Goal: Find specific page/section: Find specific page/section

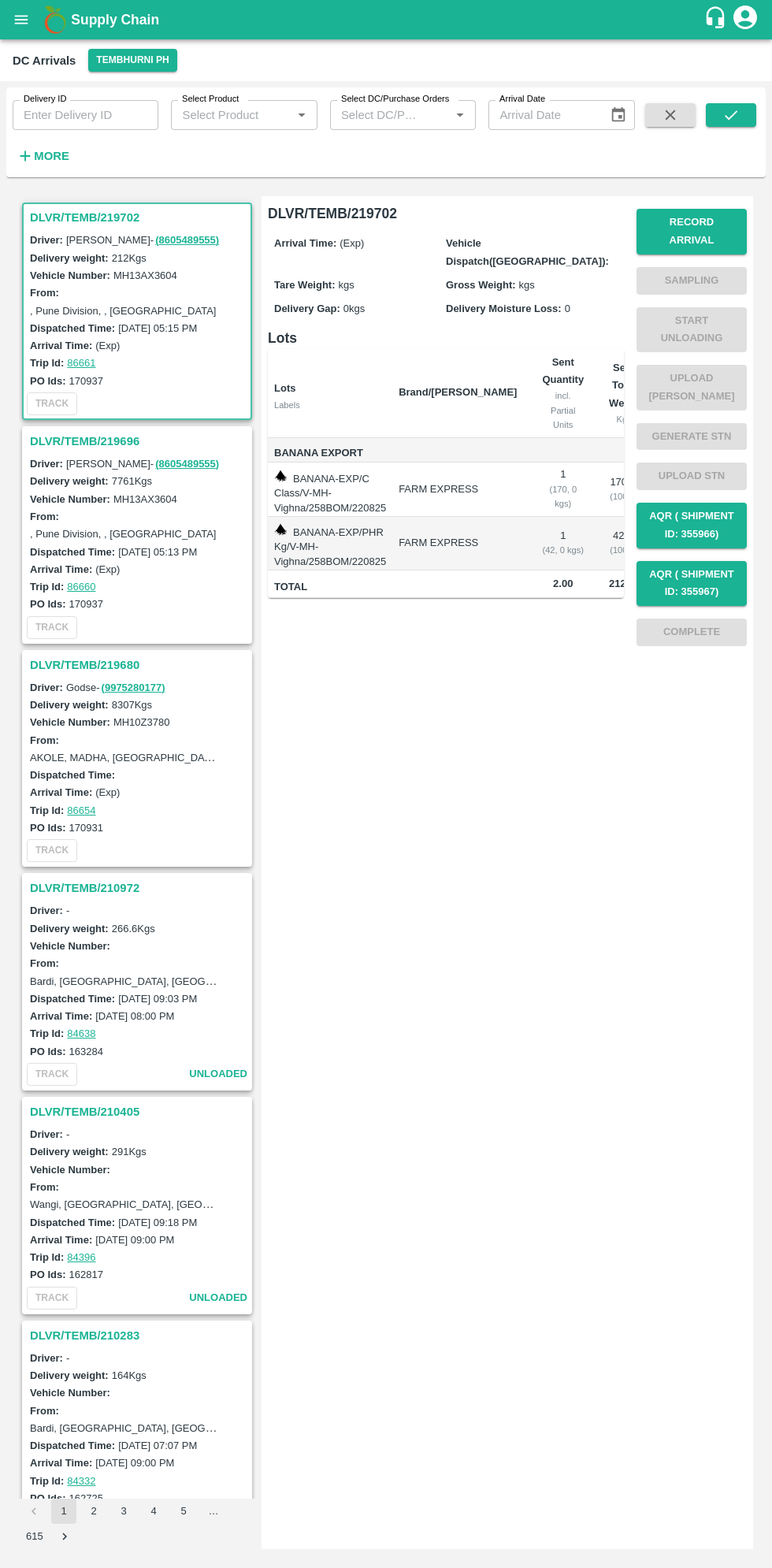
click at [20, 20] on icon "open drawer" at bounding box center [22, 19] width 13 height 9
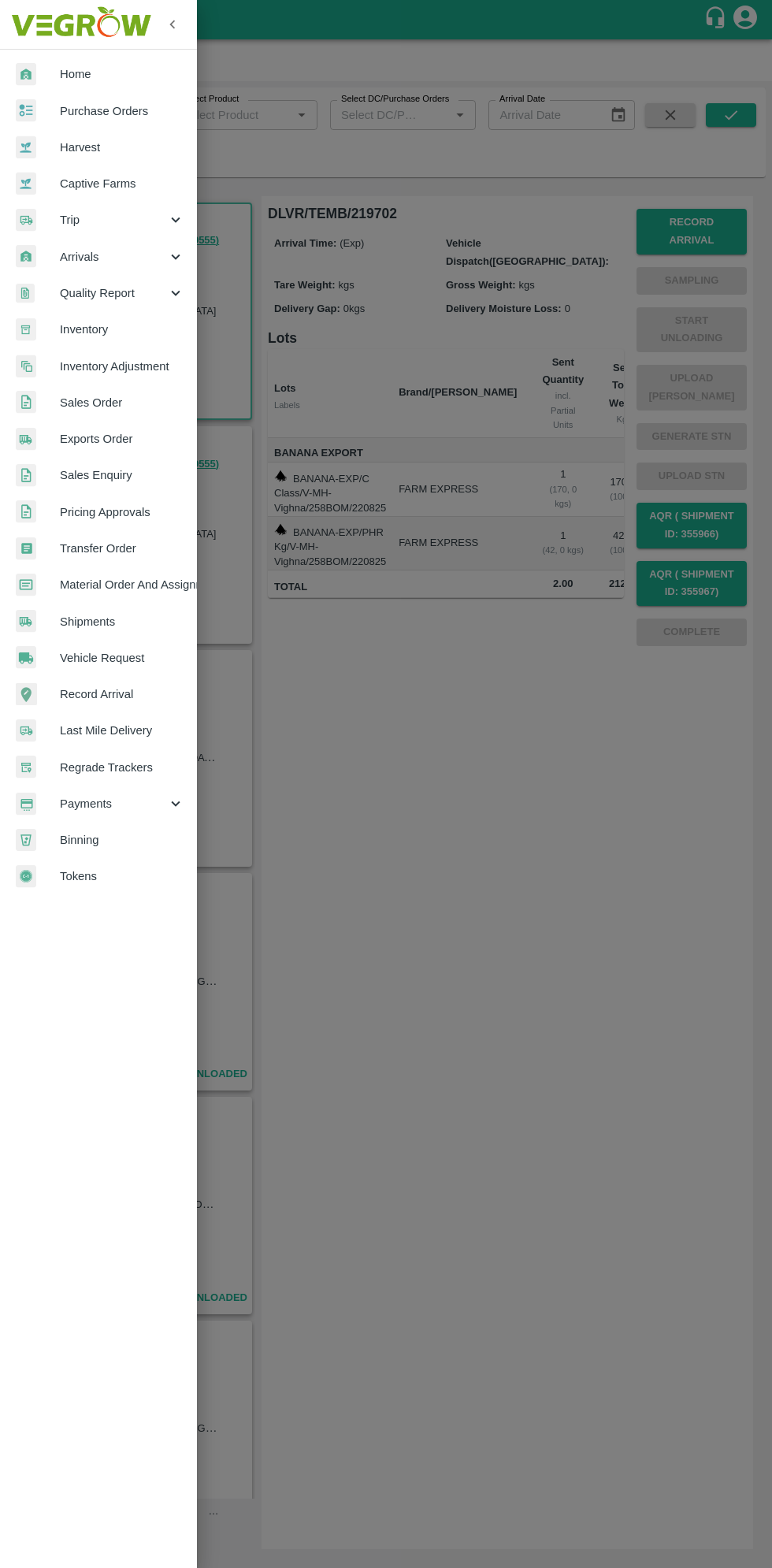
click at [150, 256] on span "Arrivals" at bounding box center [114, 257] width 107 height 17
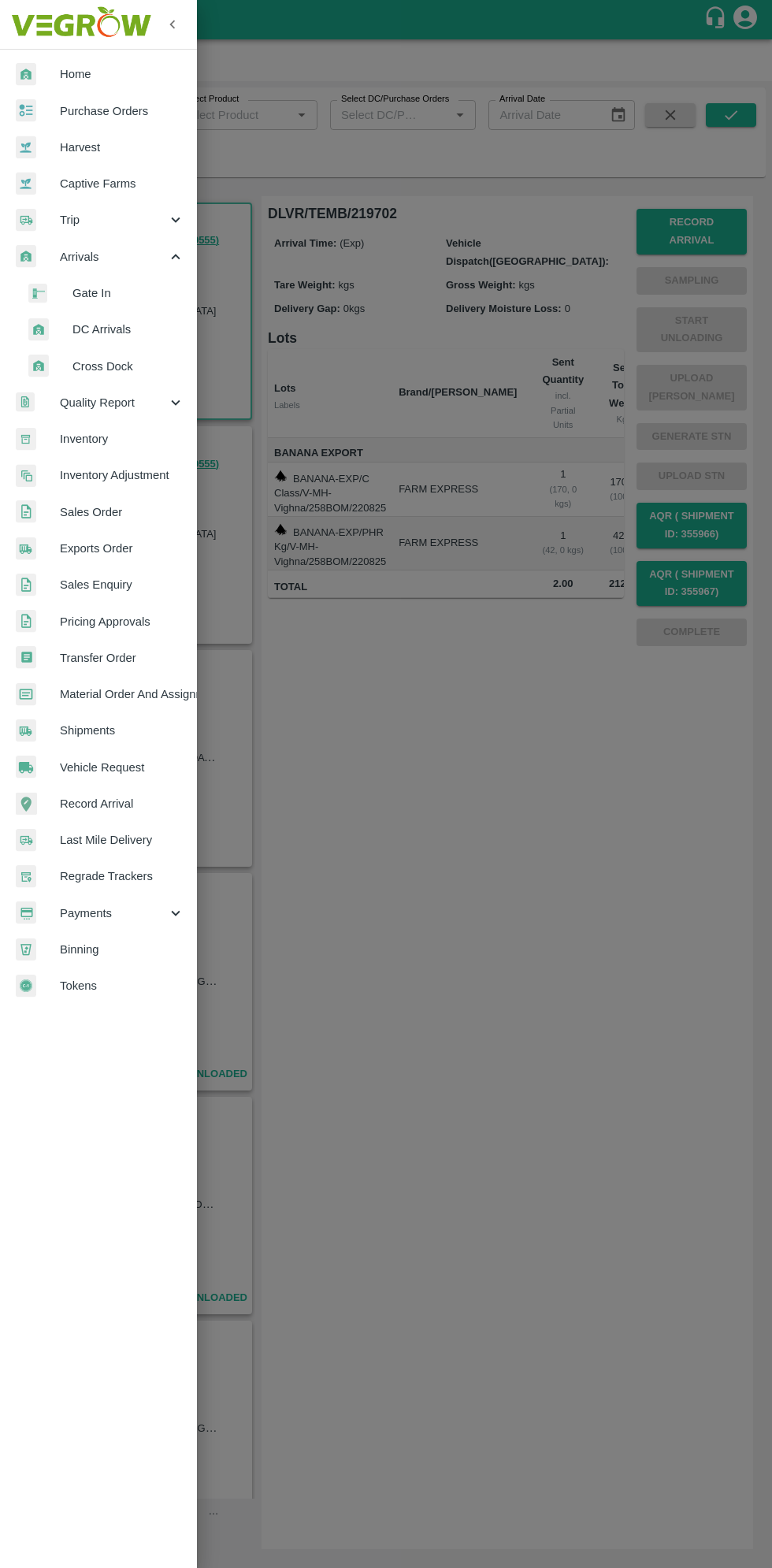
click at [139, 347] on li "DC Arrivals" at bounding box center [104, 329] width 185 height 36
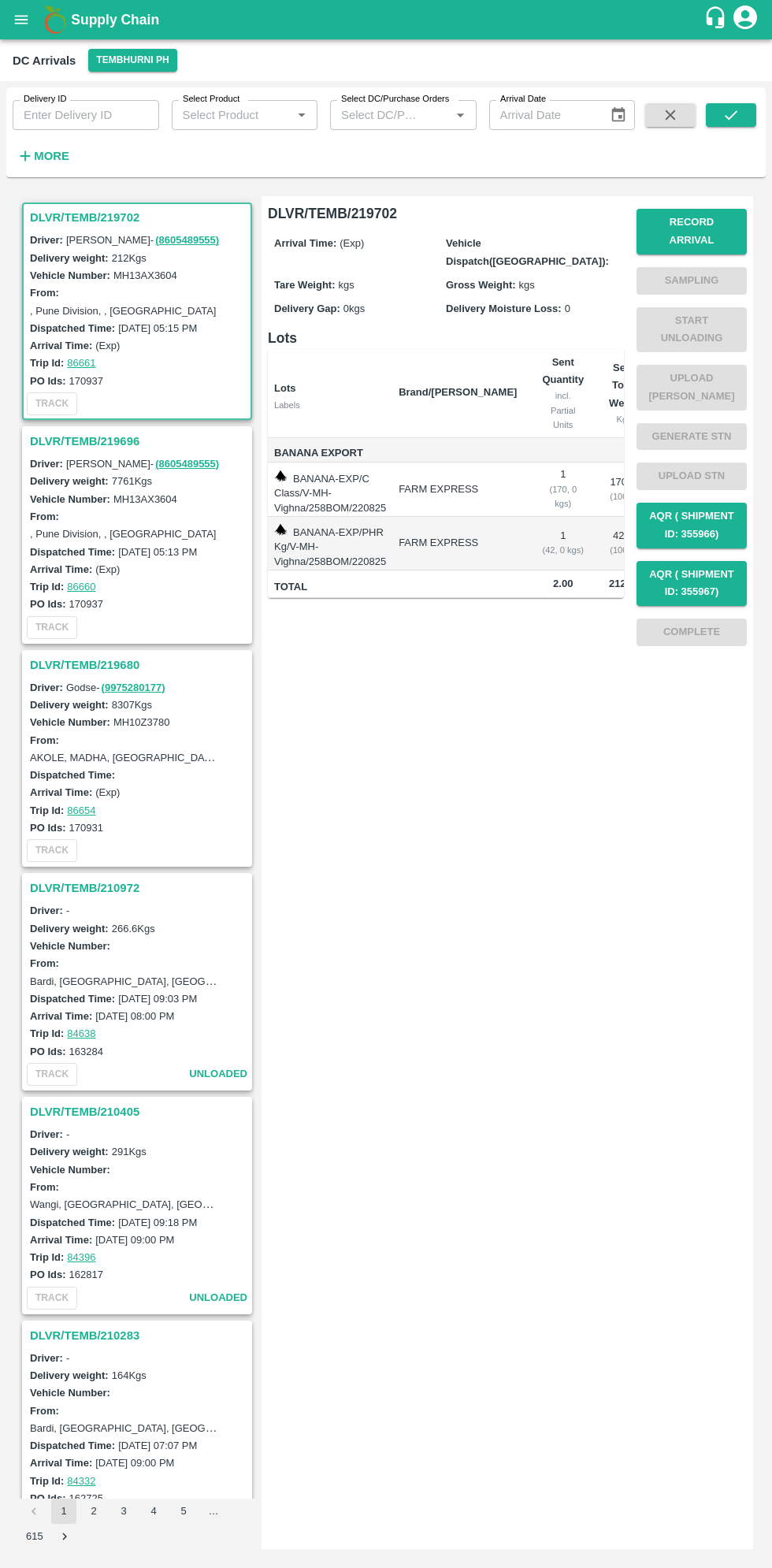
click at [17, 20] on icon "open drawer" at bounding box center [22, 19] width 13 height 9
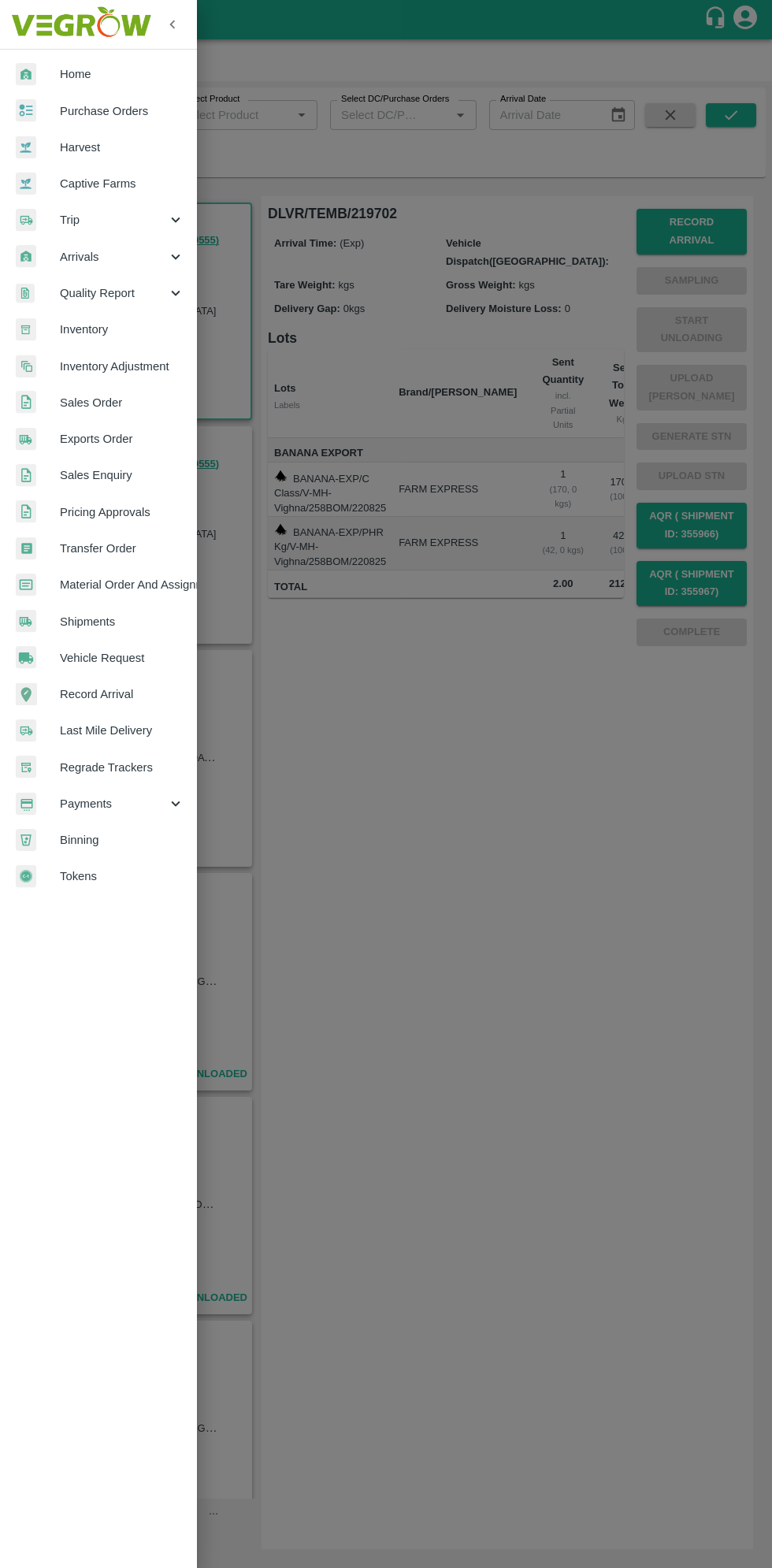
click at [565, 1078] on div at bounding box center [386, 784] width 772 height 1568
